Goal: Transaction & Acquisition: Download file/media

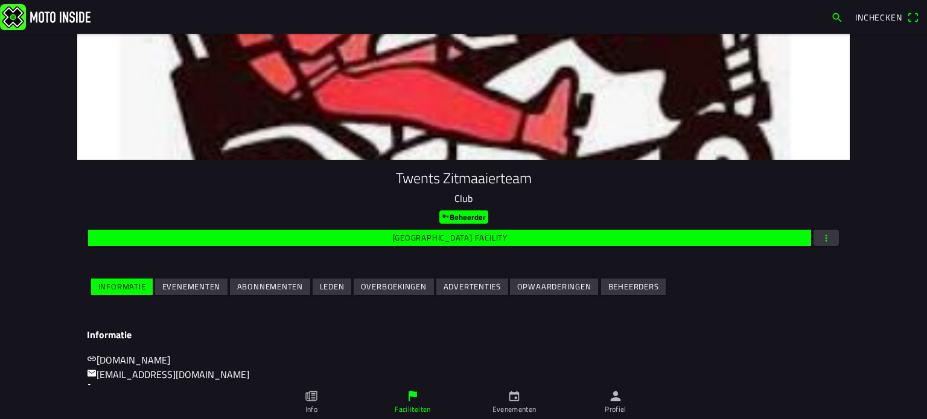
click at [510, 399] on icon "calendar" at bounding box center [513, 396] width 13 height 13
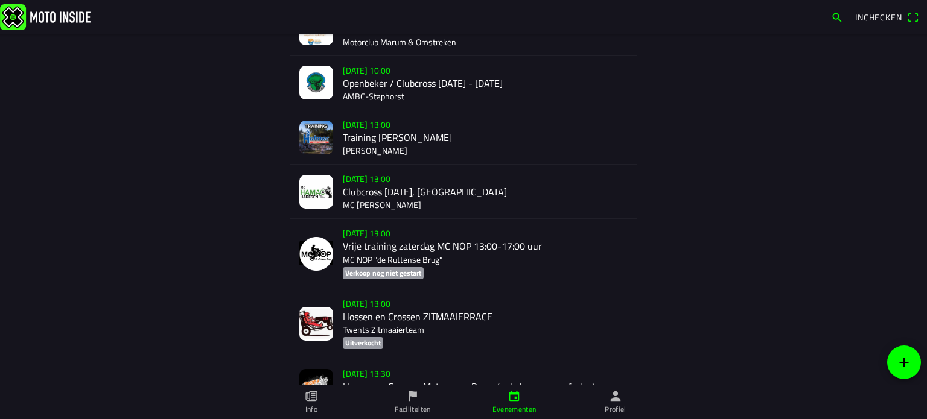
scroll to position [1604, 0]
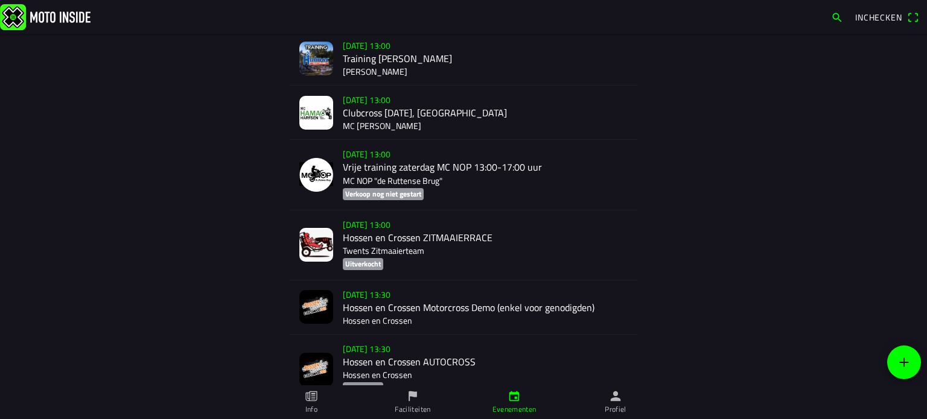
click at [385, 232] on div "[DATE] 13:00 Hossen en Crossen ZITMAAIERRACE Twents Zitmaaierteam Uitverkocht" at bounding box center [485, 245] width 285 height 69
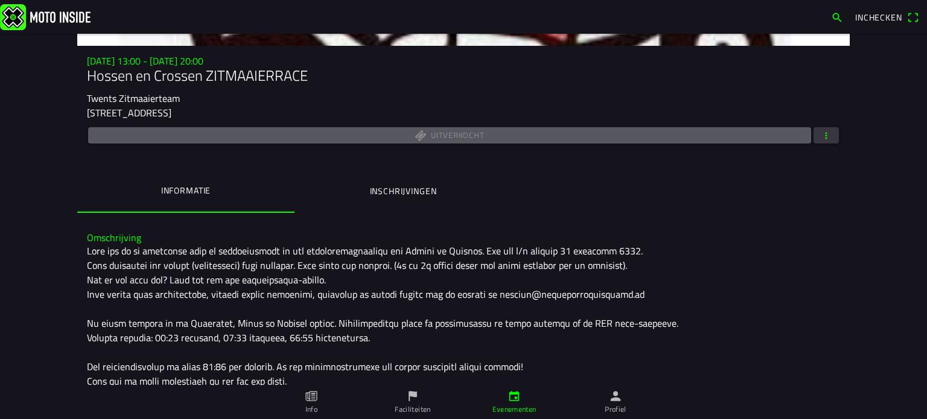
scroll to position [136, 0]
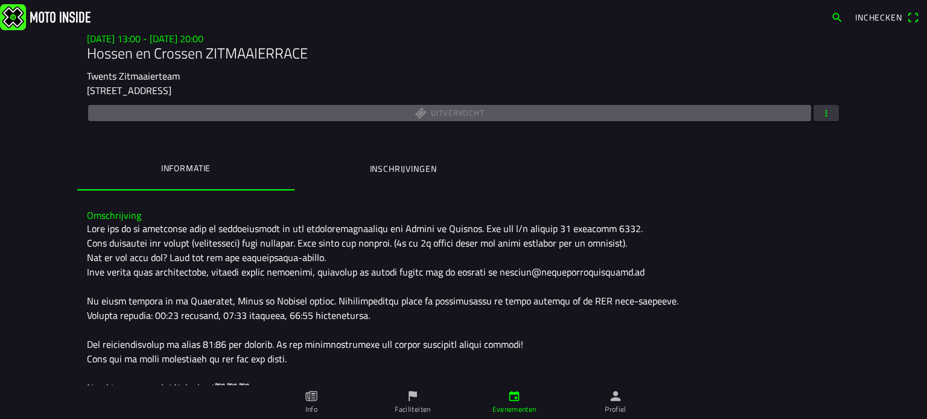
click at [822, 108] on span "button" at bounding box center [825, 113] width 11 height 16
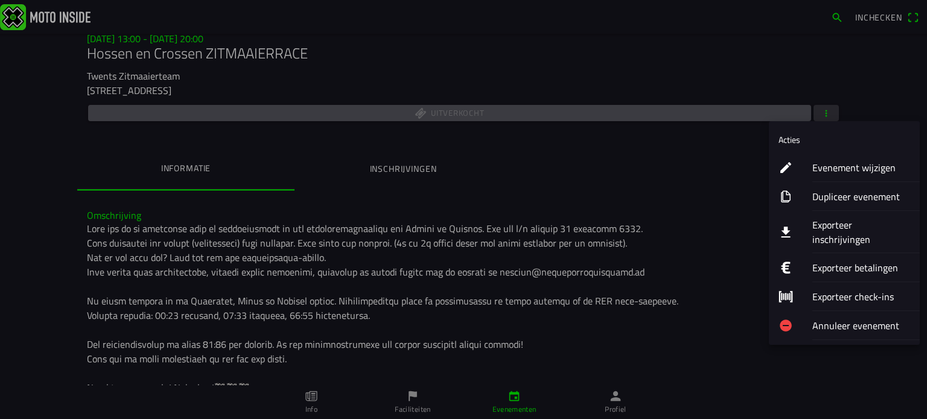
click at [846, 222] on ion-label "Exporteer inschrijvingen" at bounding box center [861, 232] width 98 height 29
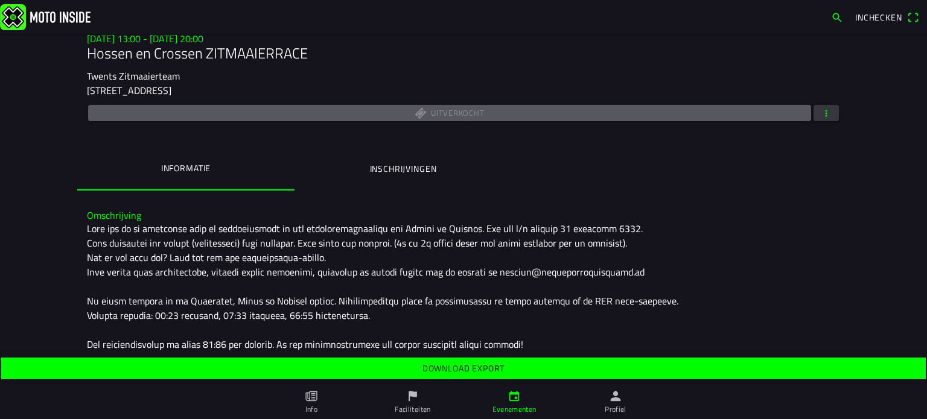
click at [0, 0] on slot "Download export" at bounding box center [0, 0] width 0 height 0
